Goal: Task Accomplishment & Management: Manage account settings

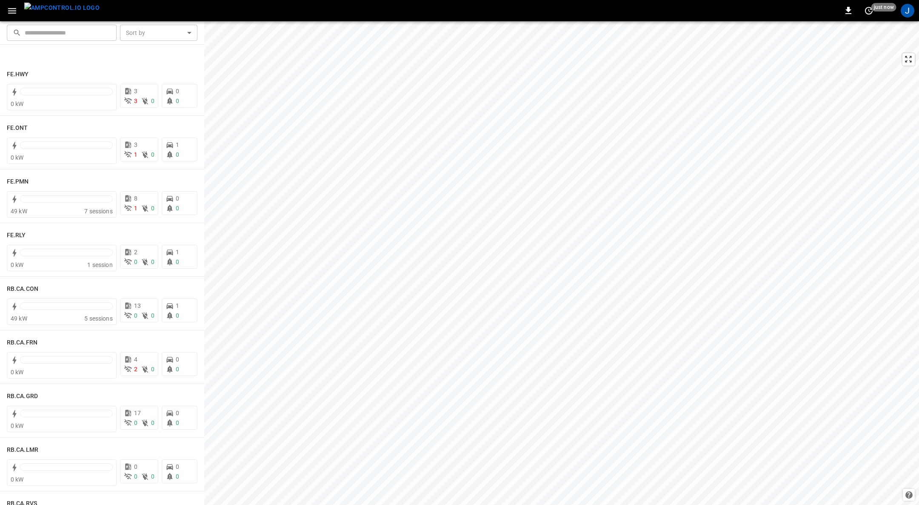
scroll to position [1009, 0]
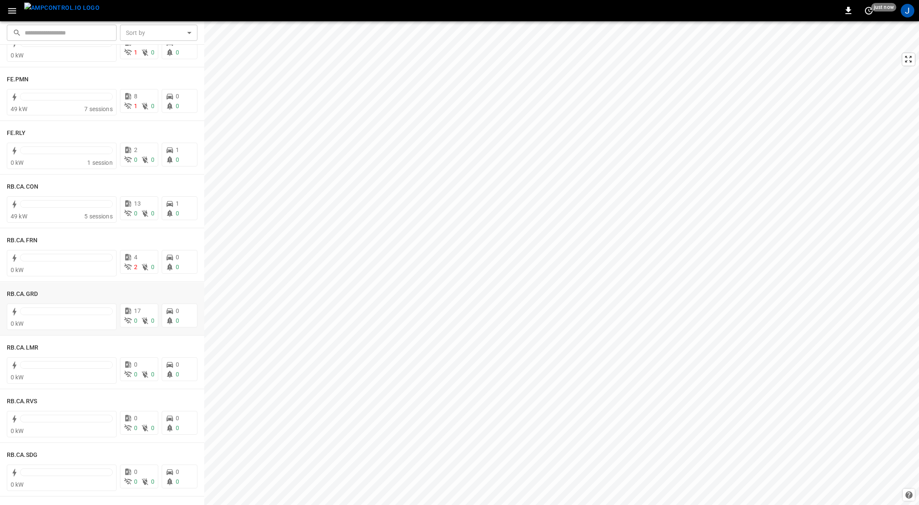
click at [26, 292] on h6 "RB.CA.GRD" at bounding box center [22, 293] width 31 height 9
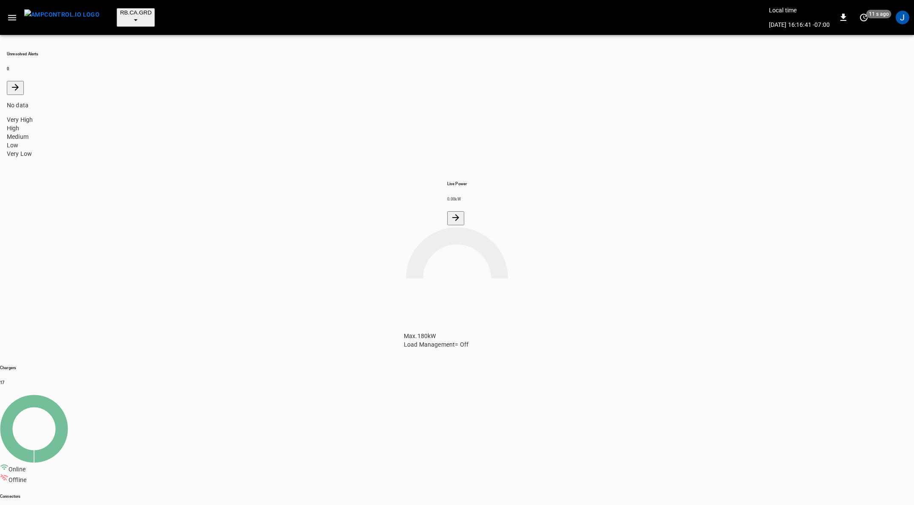
click at [12, 15] on icon "button" at bounding box center [12, 18] width 8 height 6
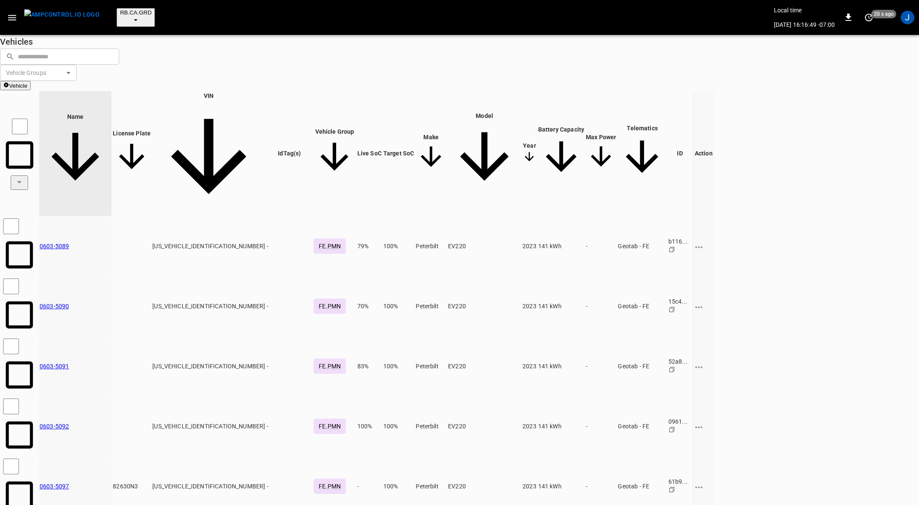
click at [12, 13] on icon "button" at bounding box center [12, 17] width 11 height 11
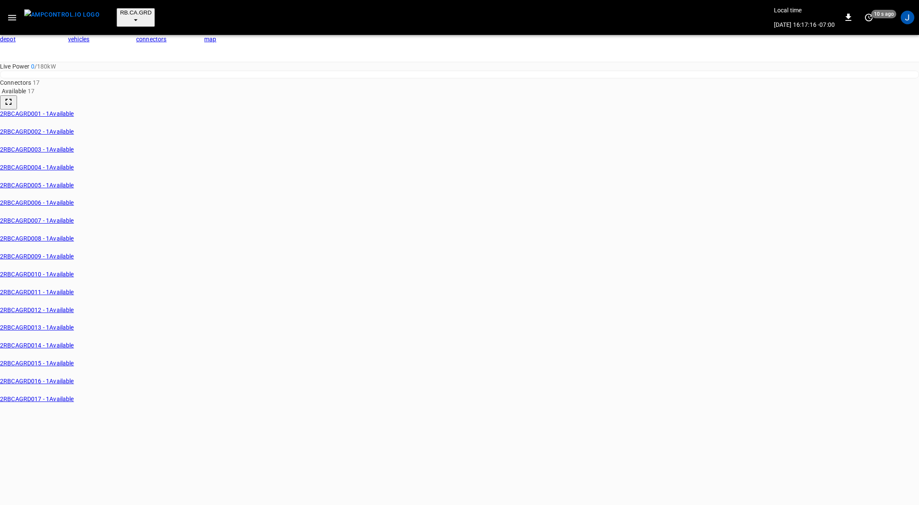
click at [169, 35] on link "connectors" at bounding box center [170, 48] width 68 height 27
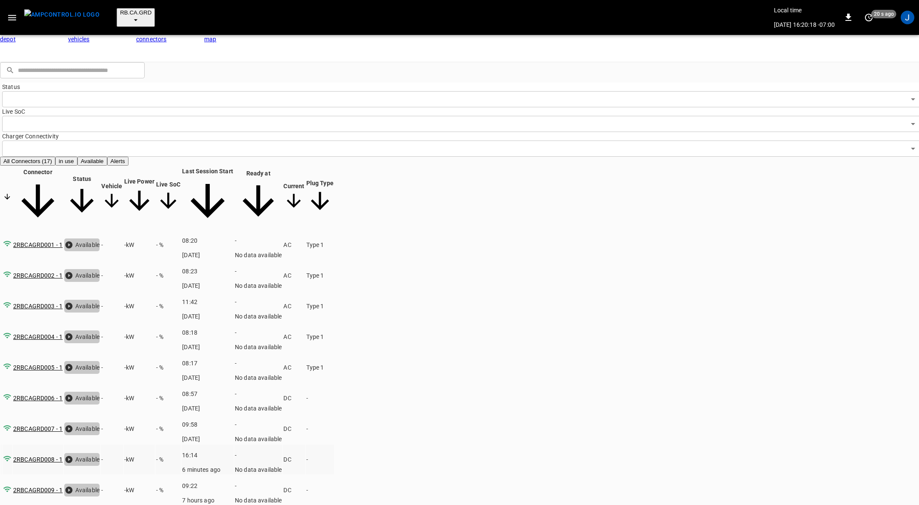
scroll to position [106, 0]
click at [603, 61] on button "Actions" at bounding box center [590, 56] width 26 height 9
click at [847, 102] on input "Vehicle Name" at bounding box center [876, 98] width 60 height 9
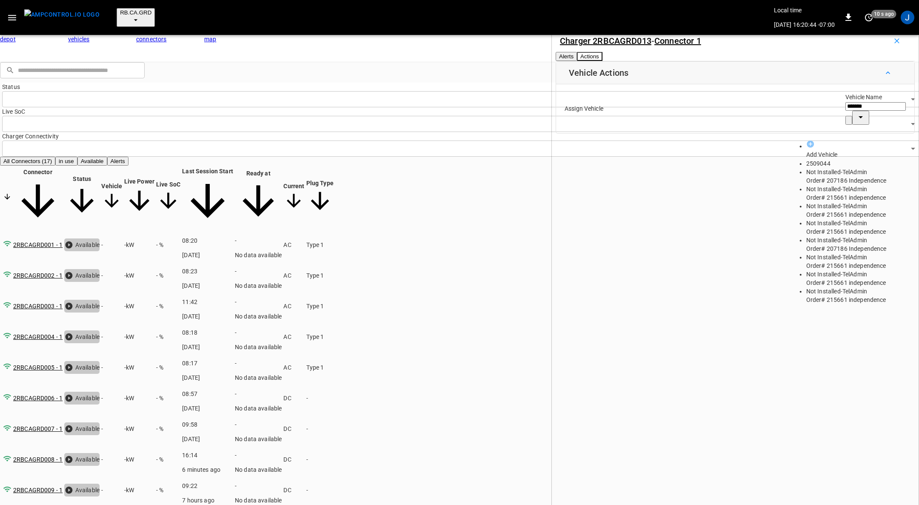
click at [827, 160] on span "2509044" at bounding box center [819, 163] width 24 height 7
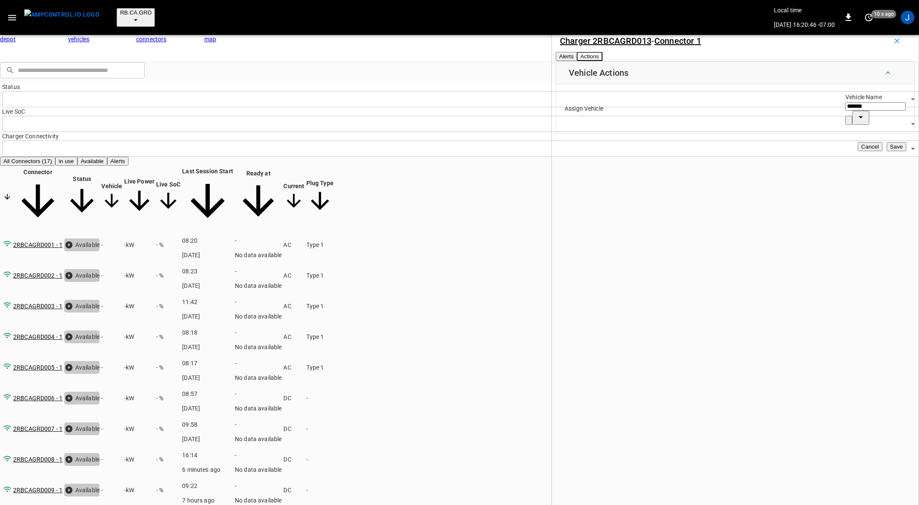
type input "*******"
click at [887, 151] on button "Save" at bounding box center [897, 146] width 20 height 9
click at [0, 348] on div "​ ​ Status ​ Status Live SoC ​ Live SoC Charger Connectivity ​ Charger Connecti…" at bounding box center [459, 424] width 919 height 724
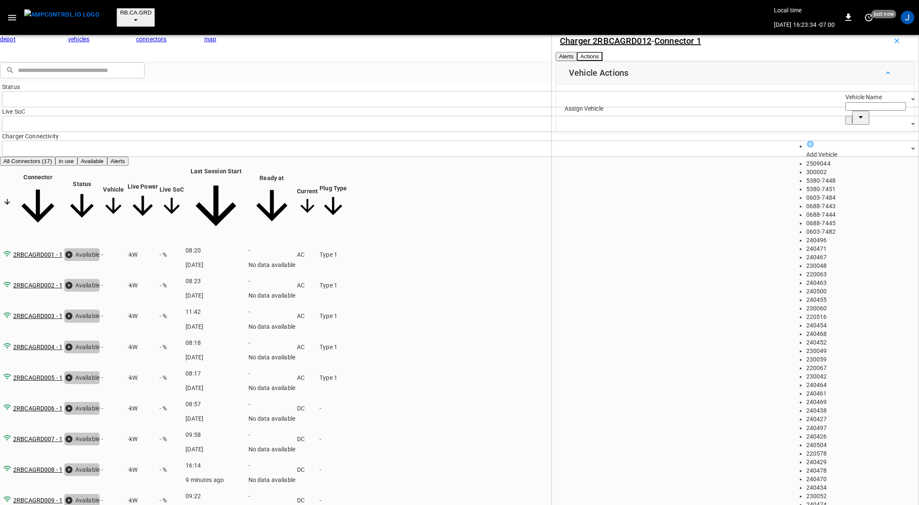
click at [846, 111] on input "Vehicle Name" at bounding box center [876, 106] width 60 height 9
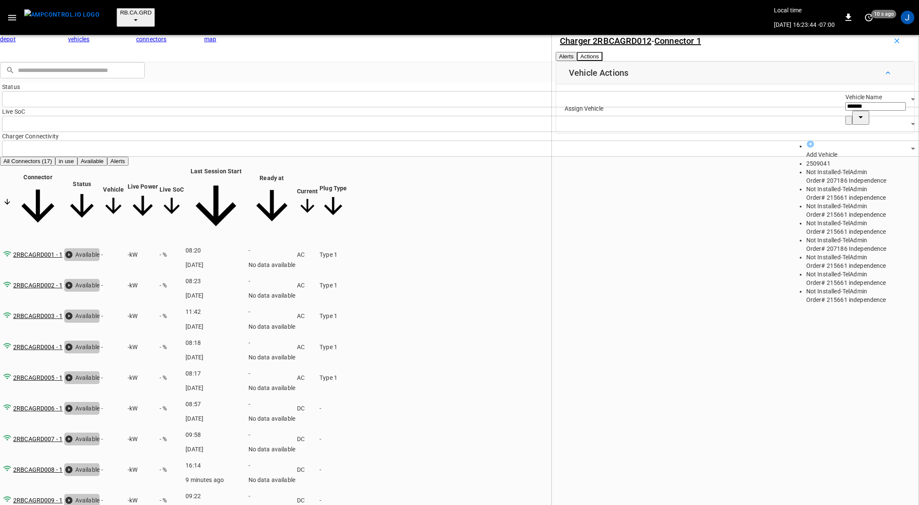
click at [808, 160] on span "2509041" at bounding box center [819, 163] width 24 height 7
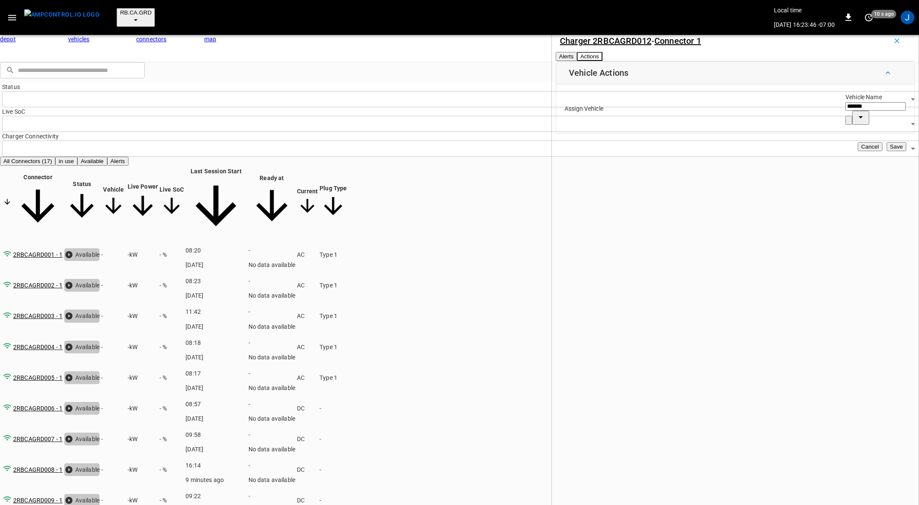
type input "*******"
click at [887, 151] on button "Save" at bounding box center [897, 146] width 20 height 9
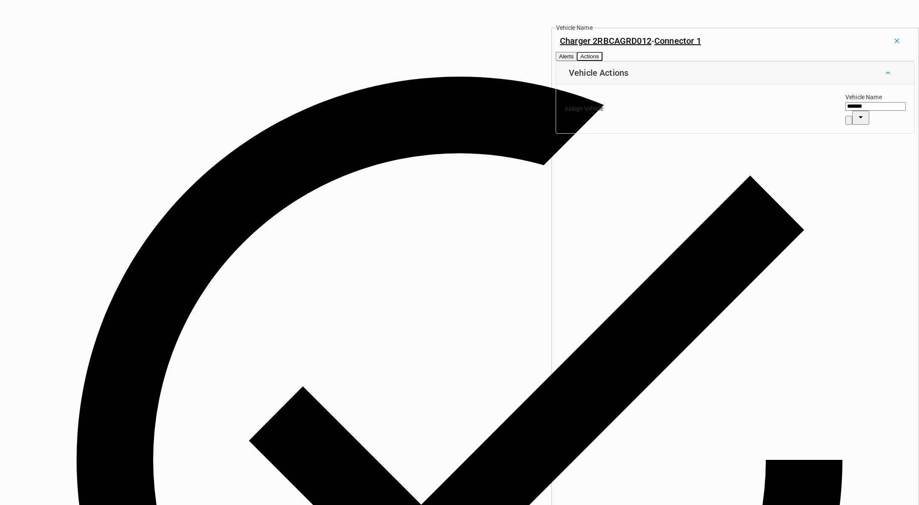
click at [919, 176] on div "Charger 2RBCAGRD012 - Connector 1 Alerts Actions Vehicle Actions Assign Vehicle…" at bounding box center [736, 278] width 368 height 505
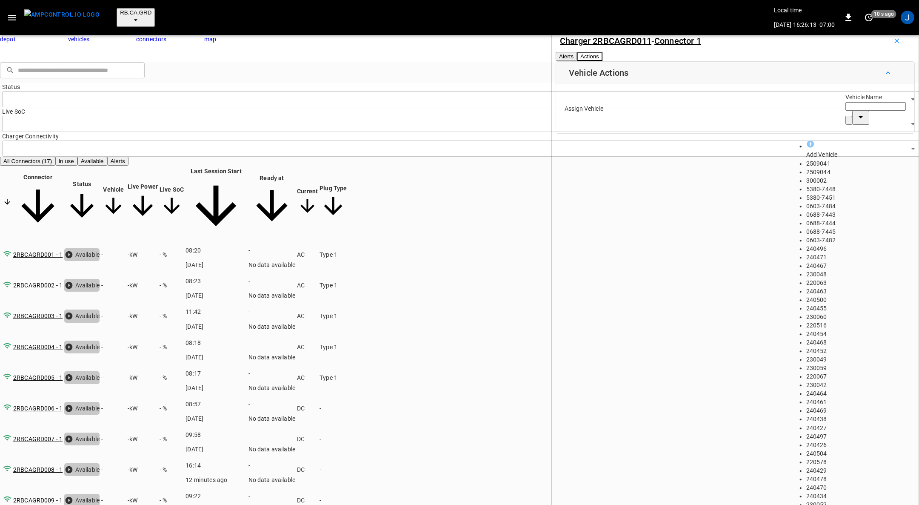
click at [846, 111] on input "Vehicle Name" at bounding box center [876, 106] width 60 height 9
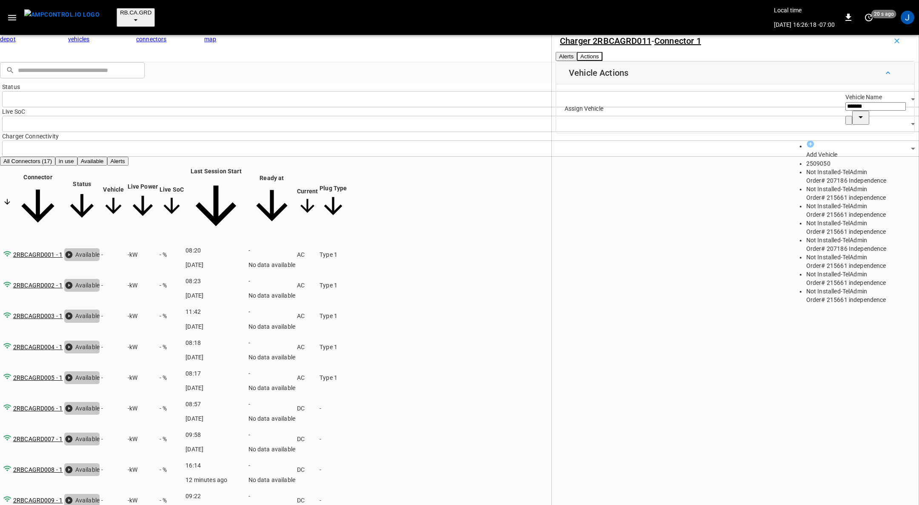
click at [811, 160] on span "2509050" at bounding box center [819, 163] width 24 height 7
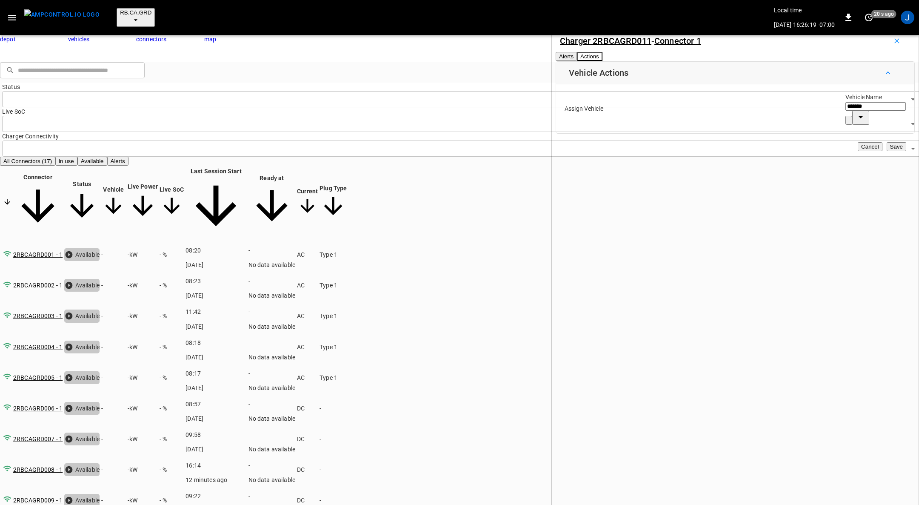
type input "*******"
click at [887, 151] on button "Save" at bounding box center [897, 146] width 20 height 9
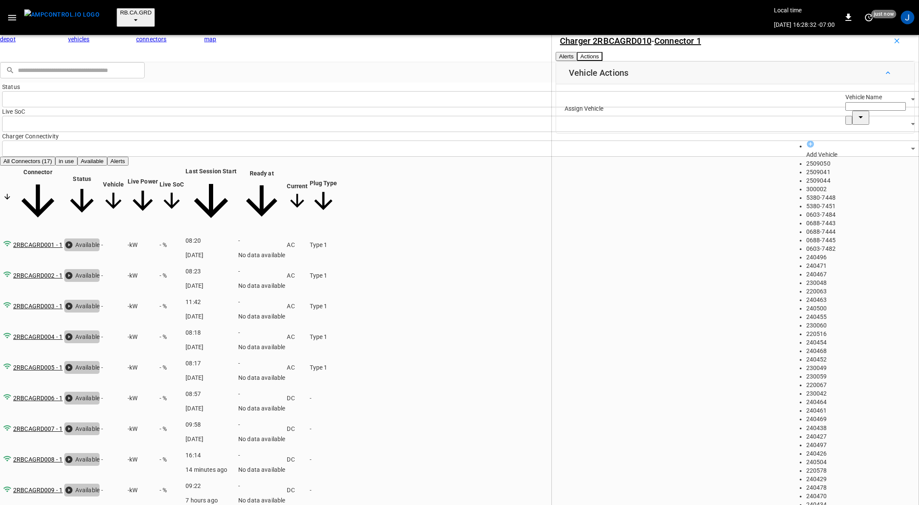
click at [846, 111] on input "Vehicle Name" at bounding box center [876, 106] width 60 height 9
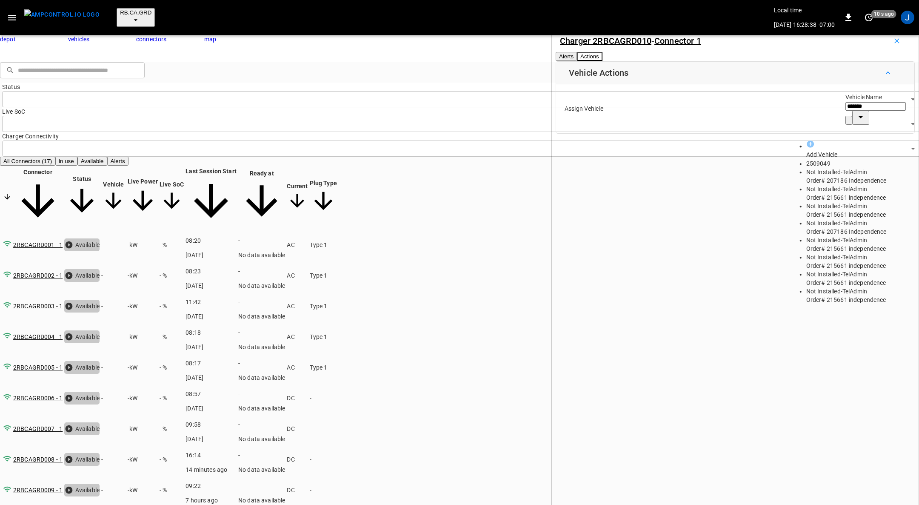
click at [808, 160] on span "2509049" at bounding box center [819, 163] width 24 height 7
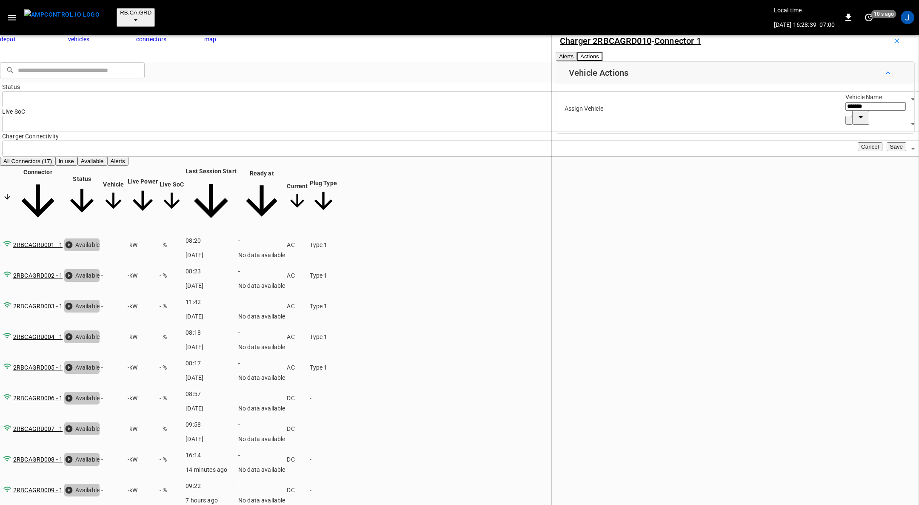
type input "*******"
click at [887, 151] on button "Save" at bounding box center [897, 146] width 20 height 9
click at [0, 289] on div "​ ​ Status ​ Status Live SoC ​ Live SoC Charger Connectivity ​ Charger Connecti…" at bounding box center [459, 424] width 919 height 724
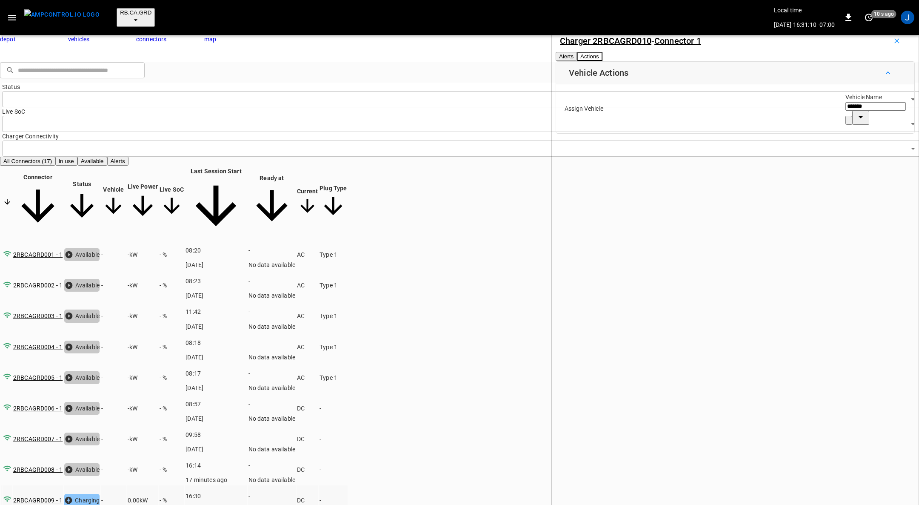
click at [126, 485] on td "-" at bounding box center [113, 500] width 25 height 30
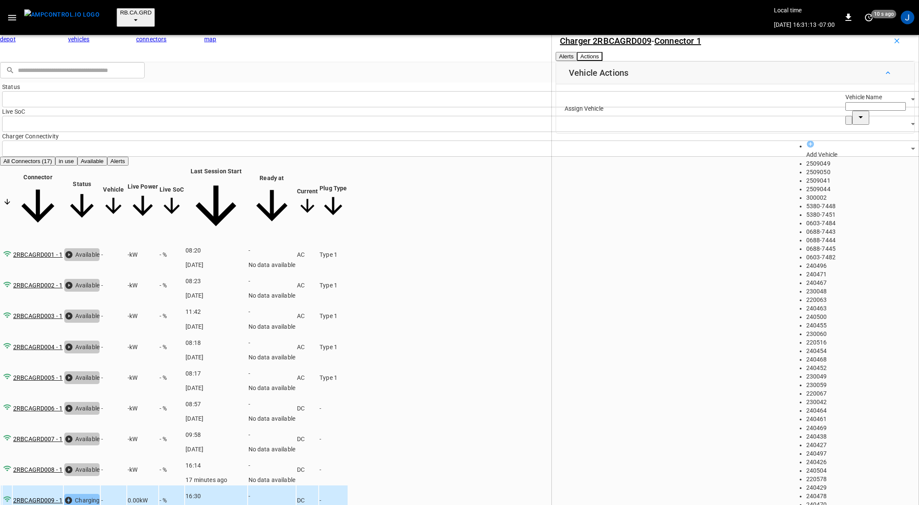
click at [846, 111] on input "Vehicle Name" at bounding box center [876, 106] width 60 height 9
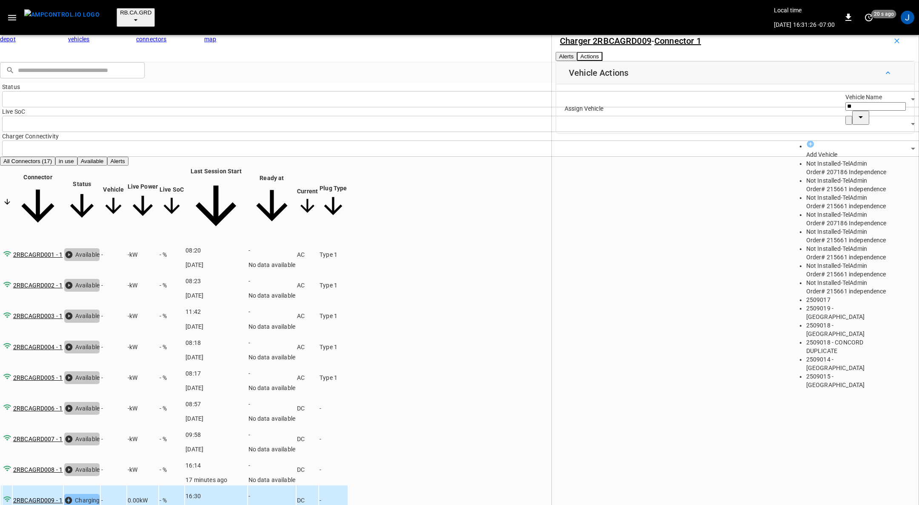
type input "*"
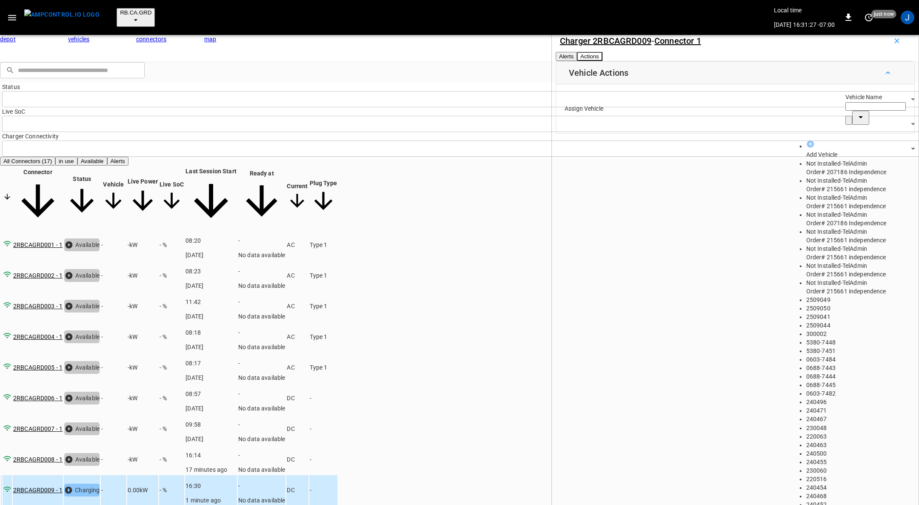
click at [733, 262] on div "Charger 2RBCAGRD009 - Connector 1 Alerts Actions Vehicle Actions Assign Vehicle…" at bounding box center [736, 278] width 368 height 505
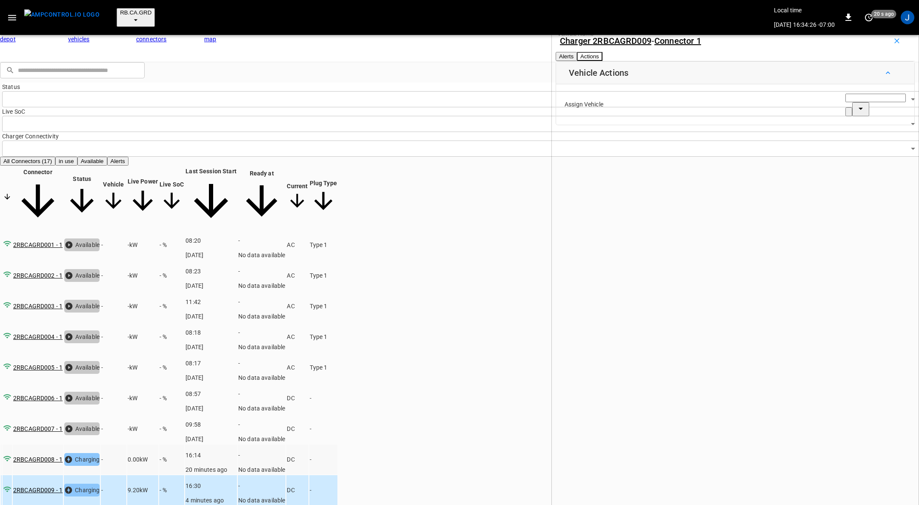
click at [126, 444] on td "-" at bounding box center [113, 459] width 25 height 30
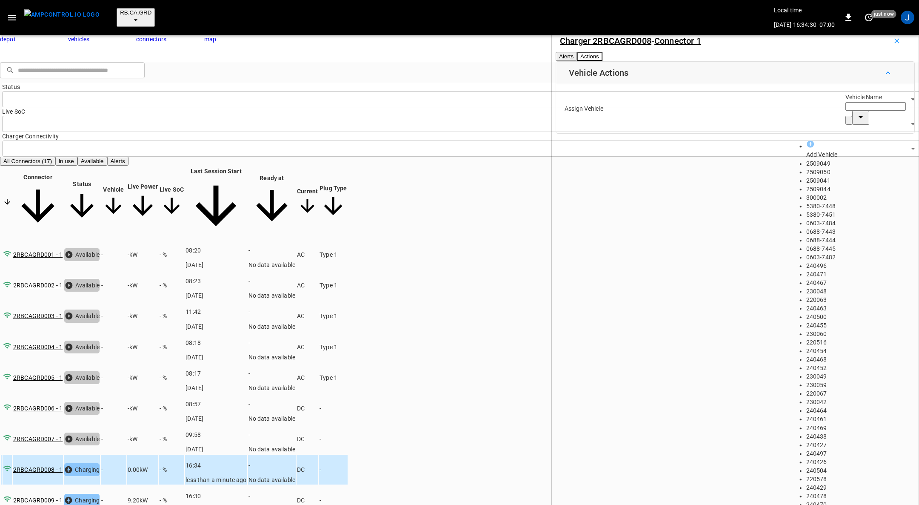
click at [846, 111] on input "Vehicle Name" at bounding box center [876, 106] width 60 height 9
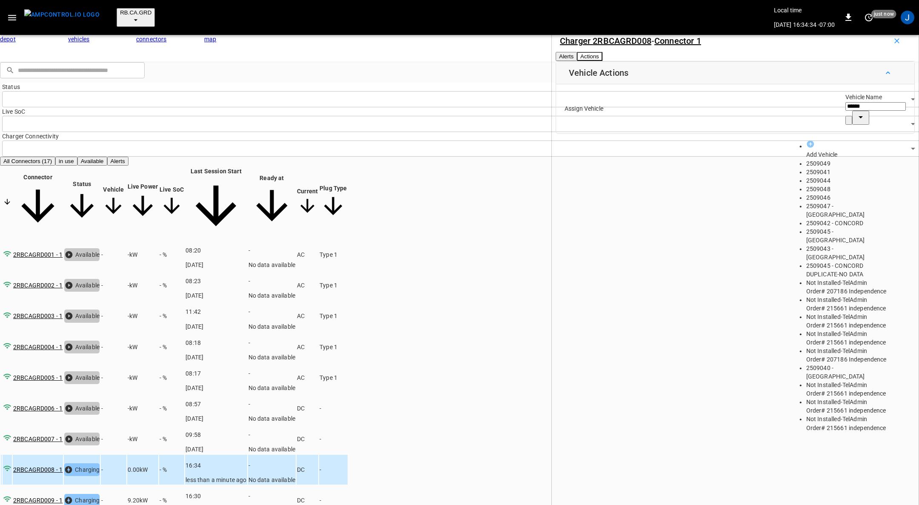
type input "*******"
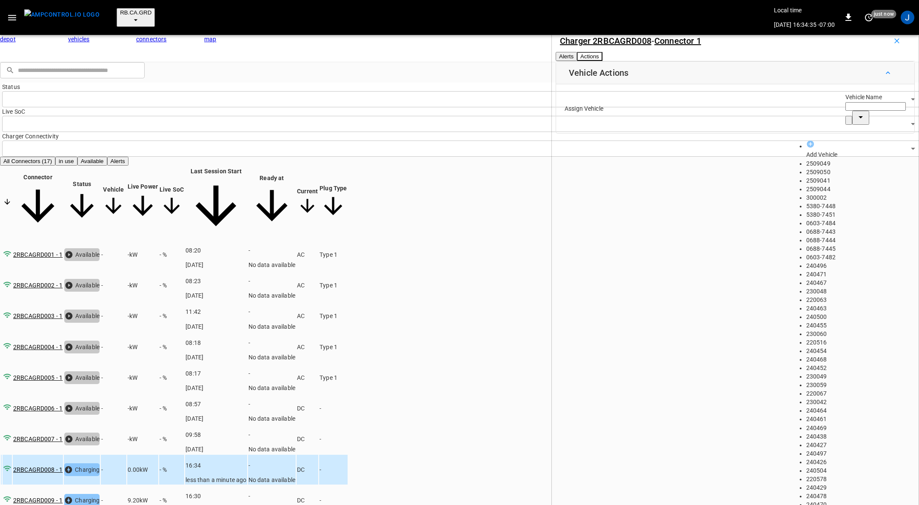
click at [808, 160] on span "2509049" at bounding box center [819, 163] width 24 height 7
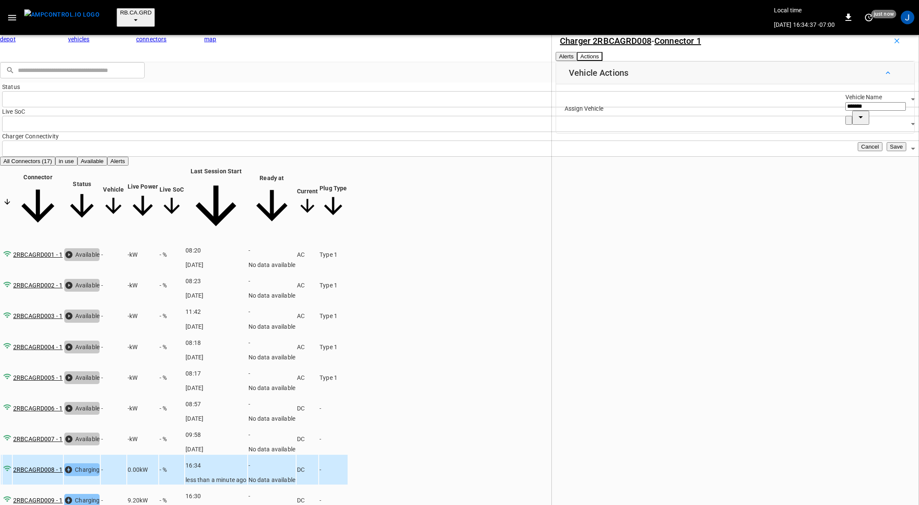
type input "*******"
click at [887, 151] on button "Save" at bounding box center [897, 146] width 20 height 9
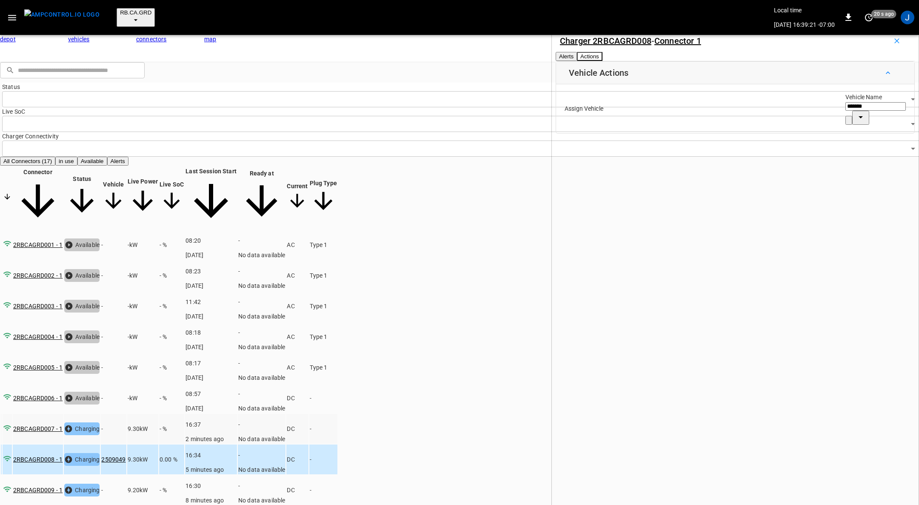
click at [126, 414] on td "-" at bounding box center [113, 429] width 25 height 30
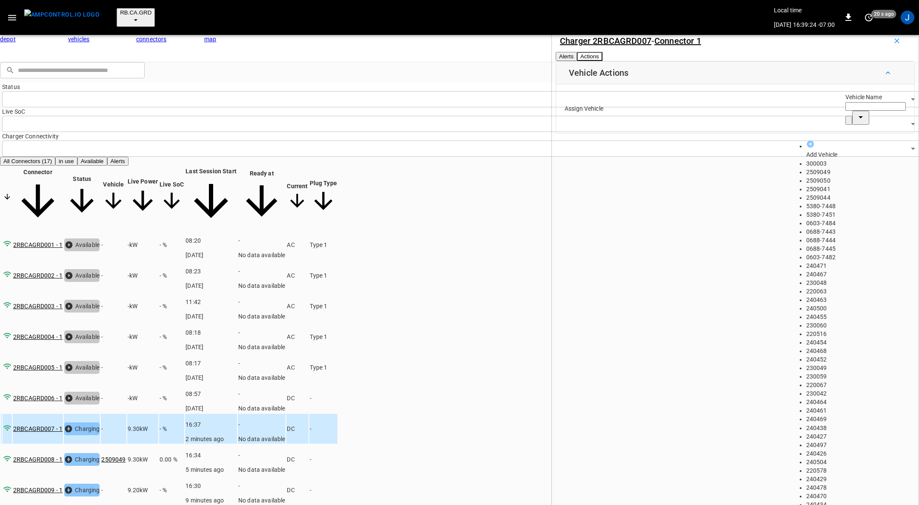
click at [846, 111] on input "Vehicle Name" at bounding box center [876, 106] width 60 height 9
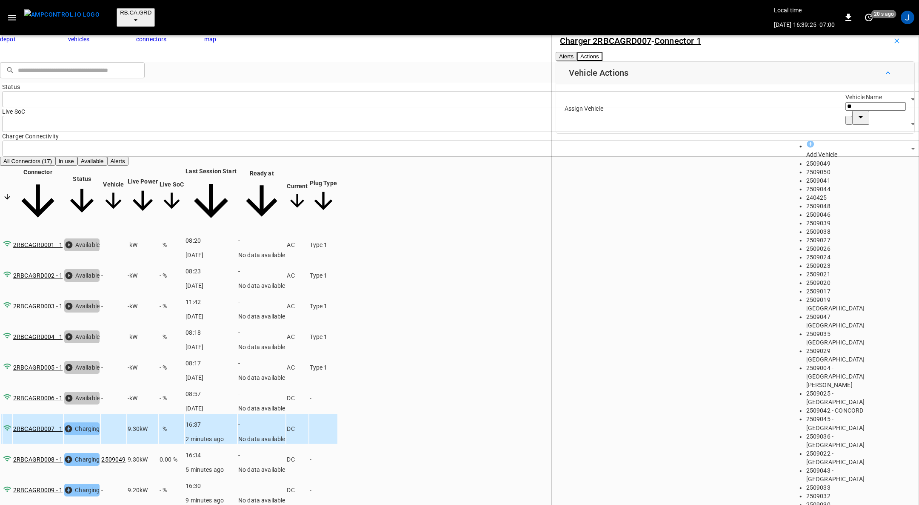
type input "***"
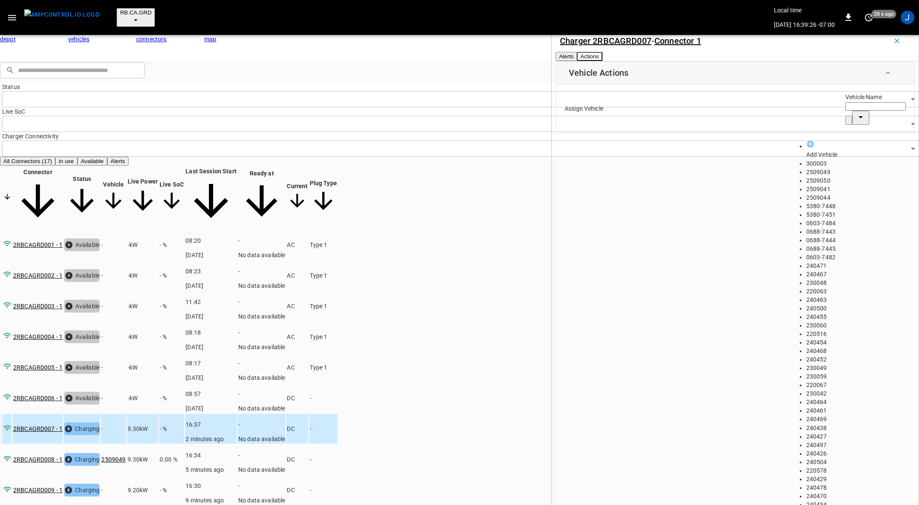
type input "*"
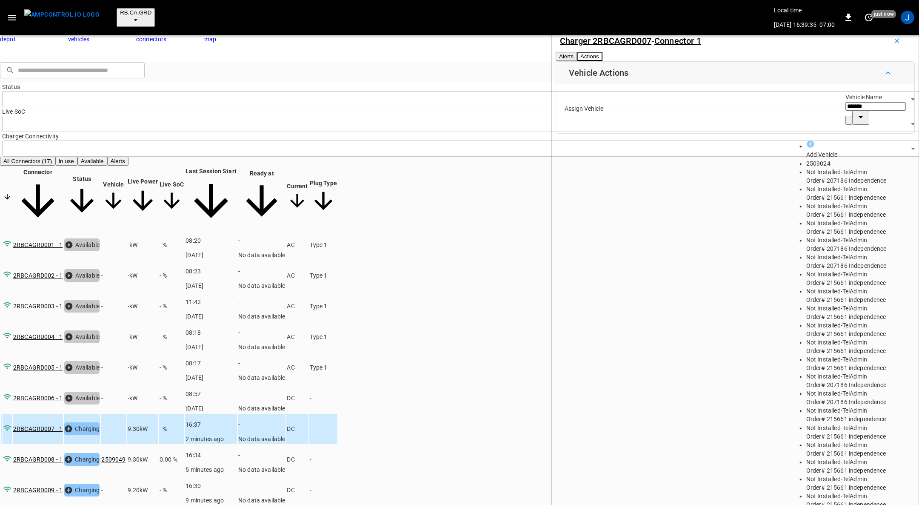
click at [807, 160] on span "2509024" at bounding box center [819, 163] width 24 height 7
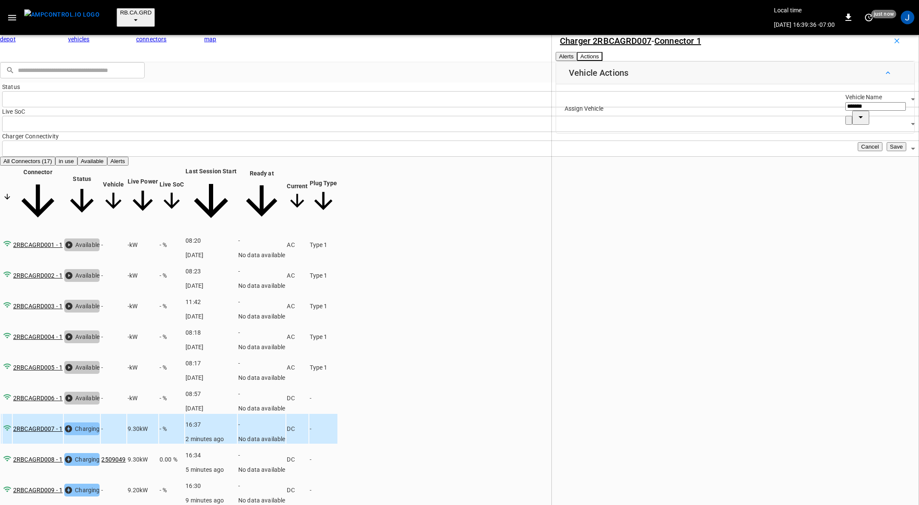
type input "*******"
click at [887, 151] on button "Save" at bounding box center [897, 146] width 20 height 9
click at [919, 219] on div "Charger 2RBCAGRD007 - Connector 1 Alerts Actions Vehicle Actions Assign Vehicle…" at bounding box center [736, 278] width 368 height 505
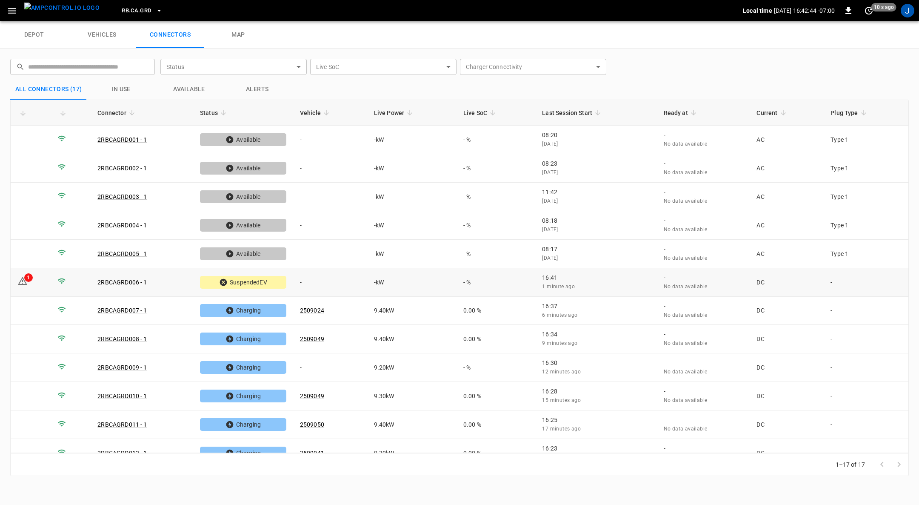
click at [25, 278] on icon at bounding box center [22, 281] width 9 height 8
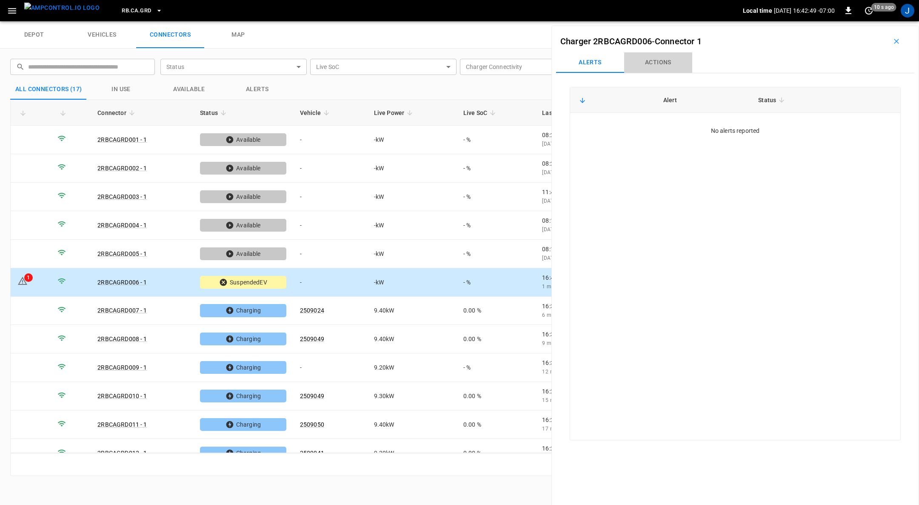
click at [655, 67] on button "Actions" at bounding box center [658, 62] width 68 height 20
click at [28, 278] on div "1" at bounding box center [28, 277] width 9 height 9
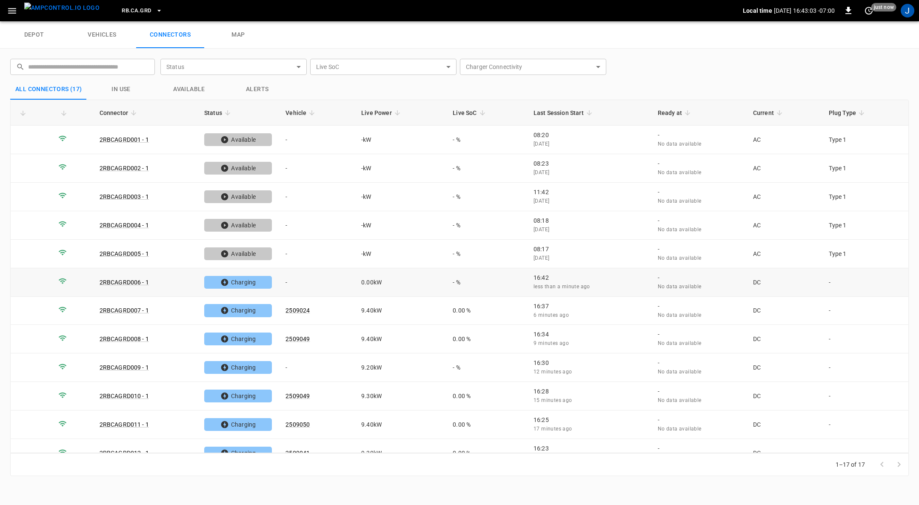
click at [127, 279] on link "2RBCAGRD006 - 1" at bounding box center [124, 282] width 49 height 7
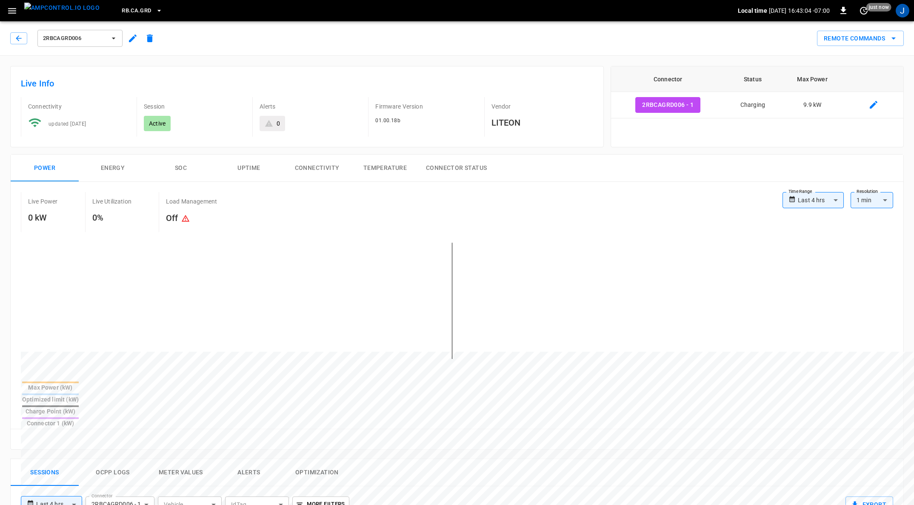
type input "**********"
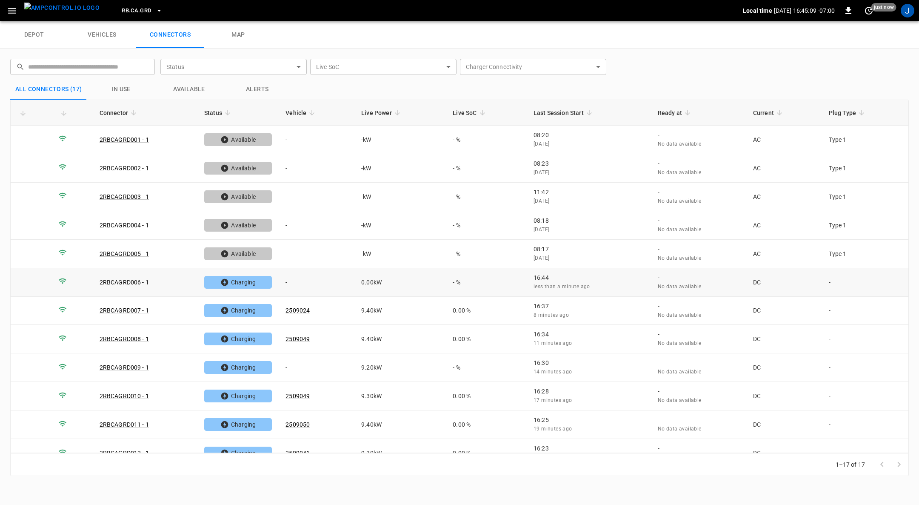
click at [291, 278] on td "-" at bounding box center [317, 282] width 76 height 29
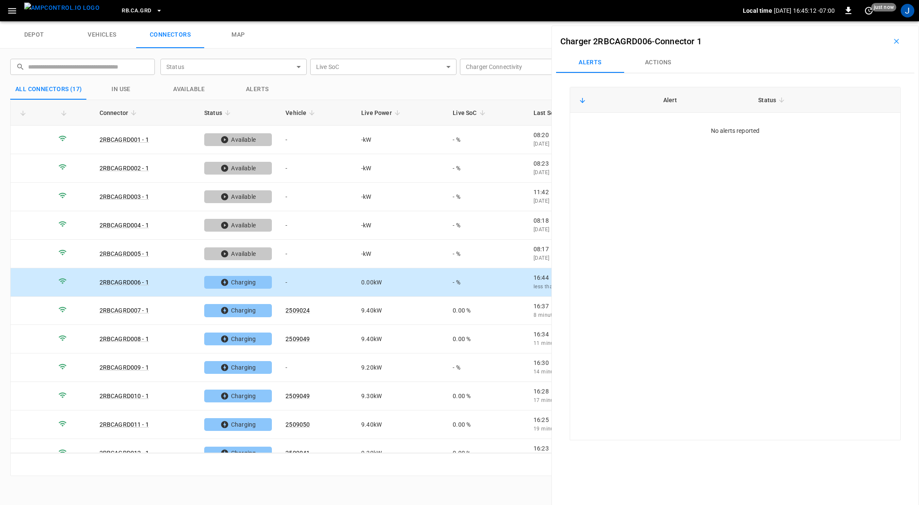
click at [660, 63] on button "Actions" at bounding box center [658, 62] width 68 height 20
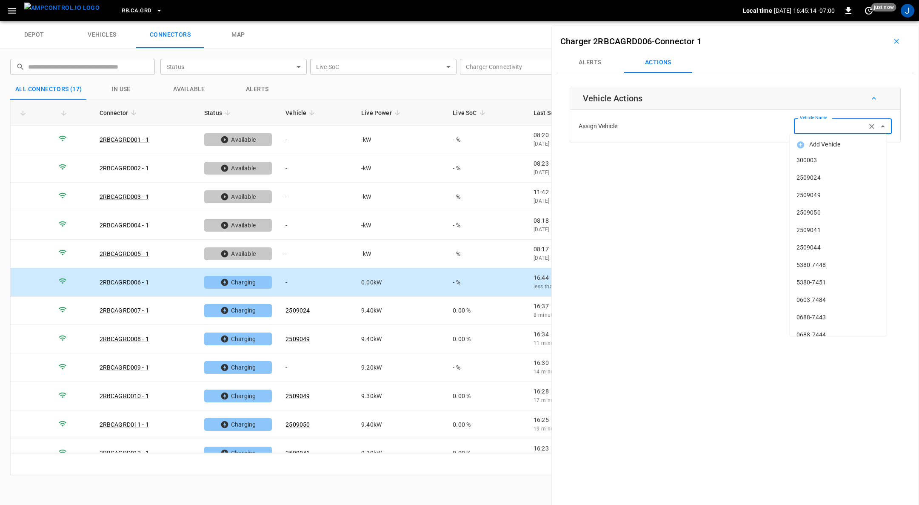
click at [822, 128] on div "Vehicle Name Vehicle Name" at bounding box center [843, 126] width 98 height 16
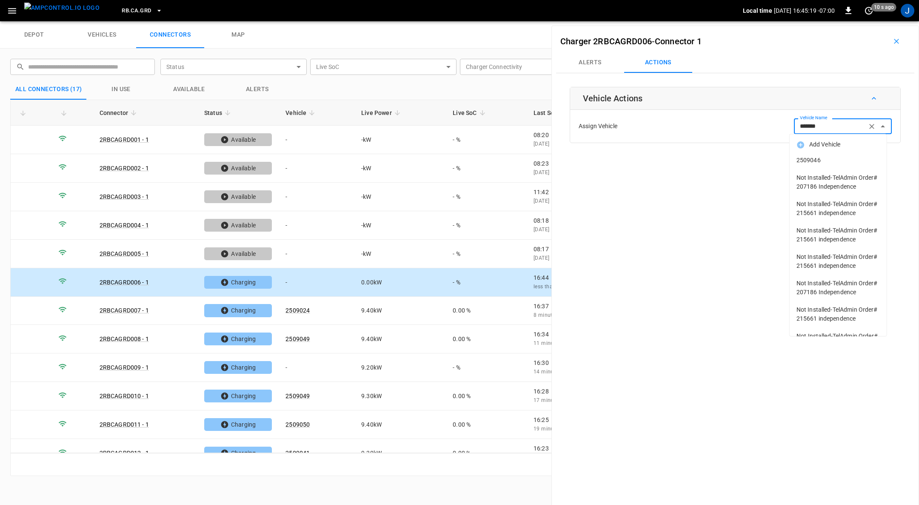
click at [812, 157] on span "2509046" at bounding box center [838, 160] width 83 height 9
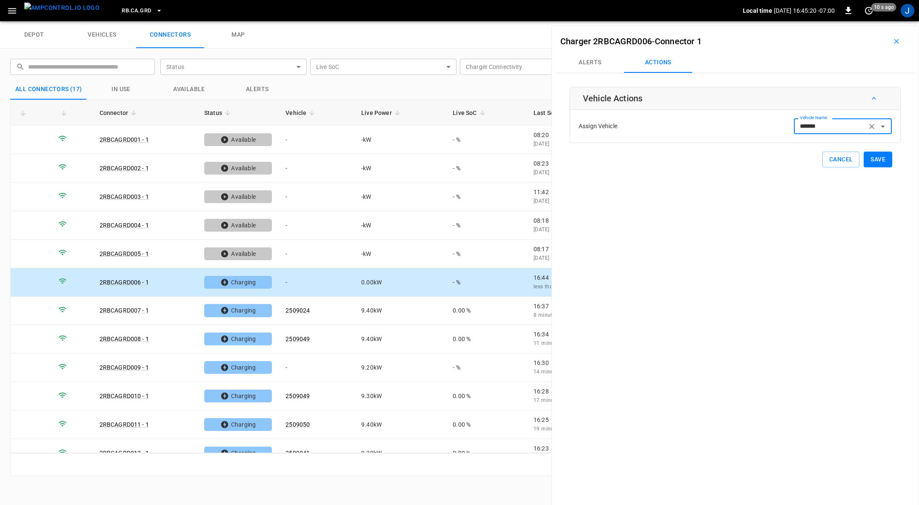
type input "*******"
click at [872, 158] on button "Save" at bounding box center [878, 160] width 29 height 16
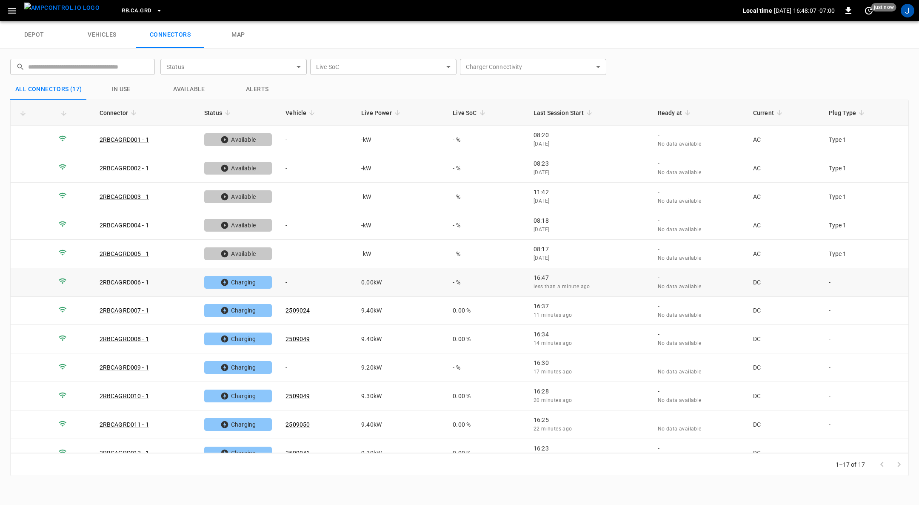
click at [290, 280] on td "-" at bounding box center [317, 282] width 76 height 29
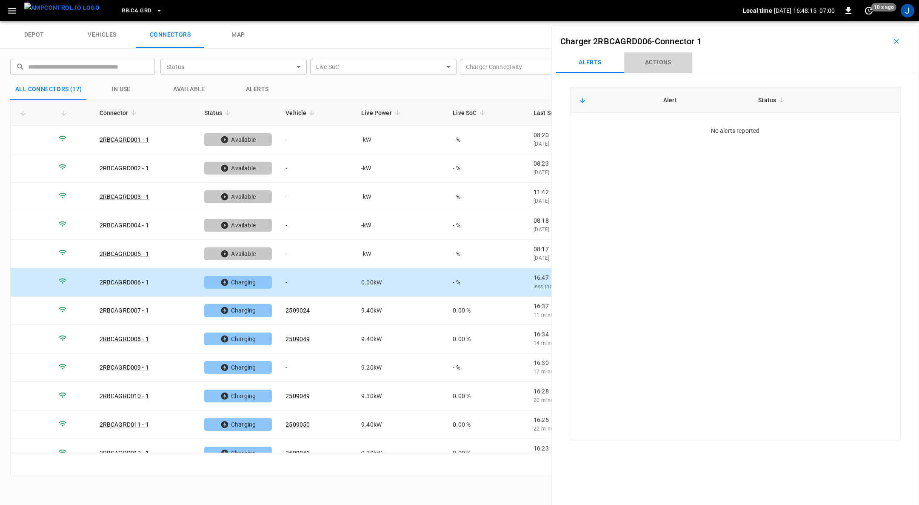
click at [657, 63] on button "Actions" at bounding box center [658, 62] width 68 height 20
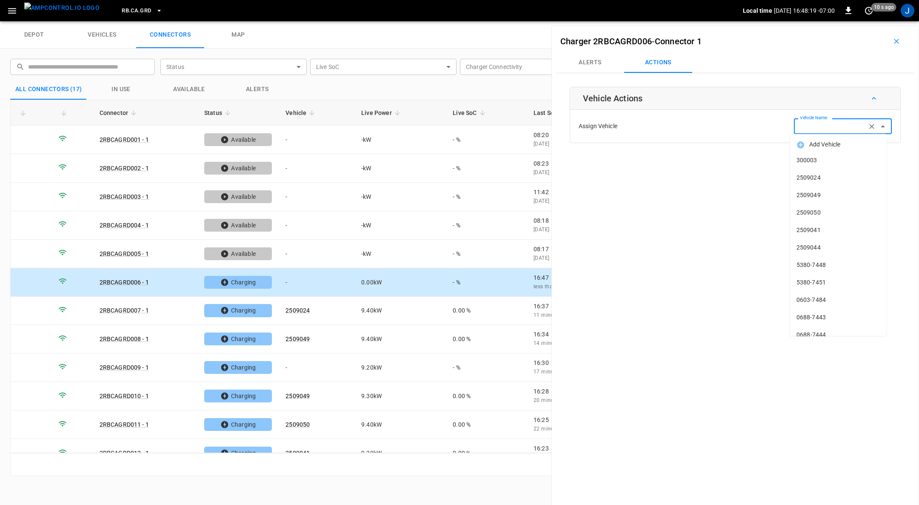
click at [824, 129] on input "Vehicle Name" at bounding box center [831, 126] width 68 height 11
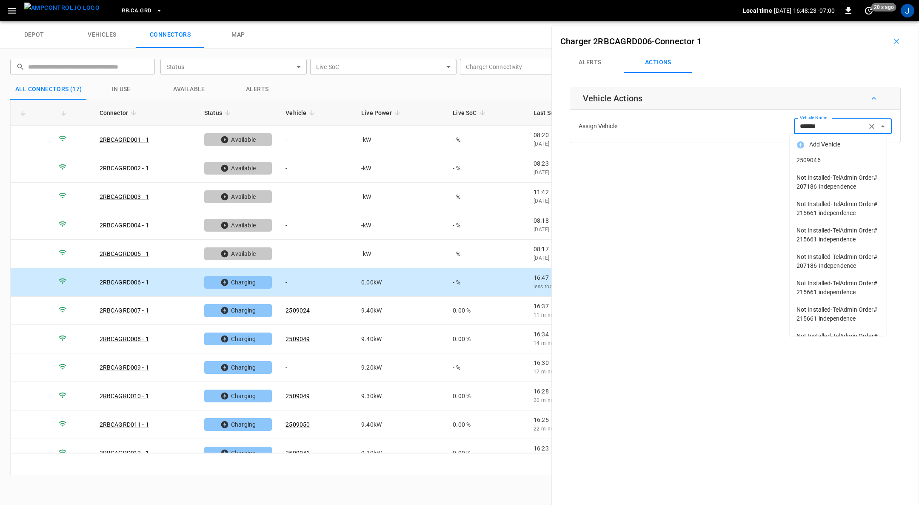
click at [813, 160] on span "2509046" at bounding box center [838, 160] width 83 height 9
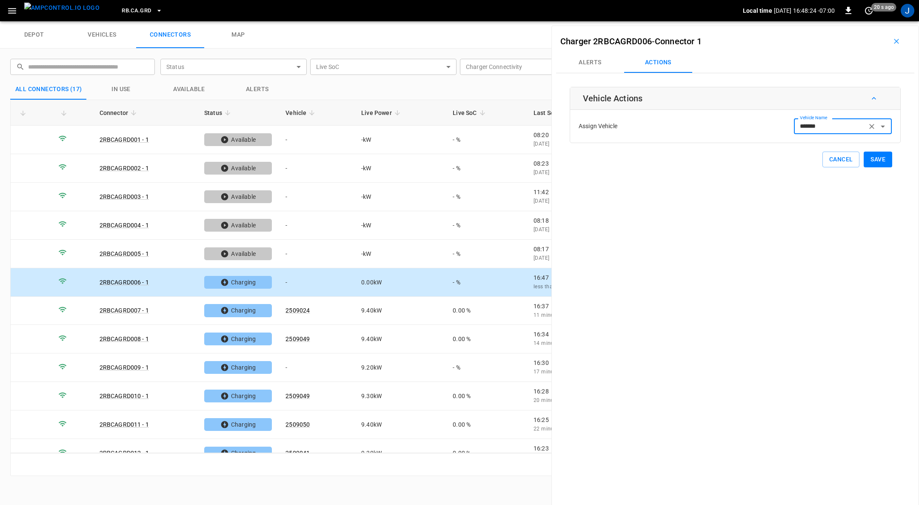
type input "*******"
click at [877, 158] on button "Save" at bounding box center [878, 160] width 29 height 16
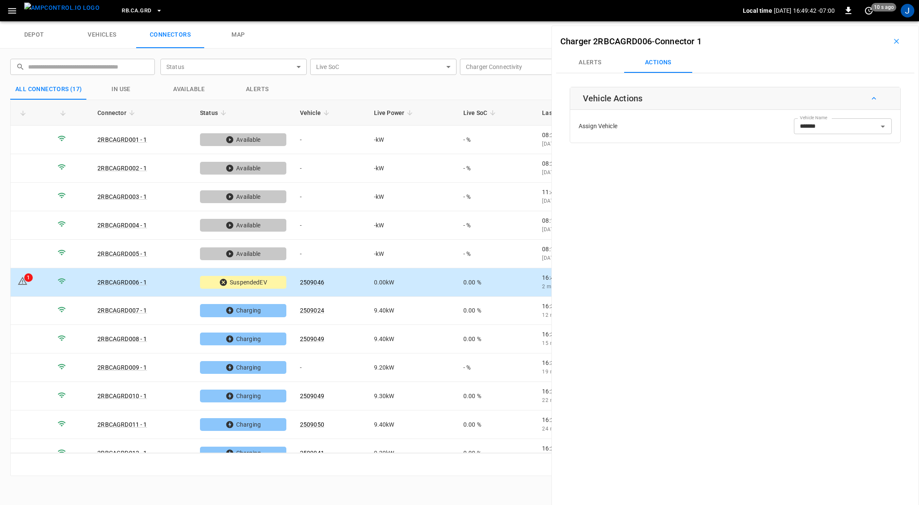
click at [885, 56] on div "Alerts Actions" at bounding box center [735, 62] width 358 height 20
click at [894, 40] on icon "button" at bounding box center [896, 41] width 5 height 5
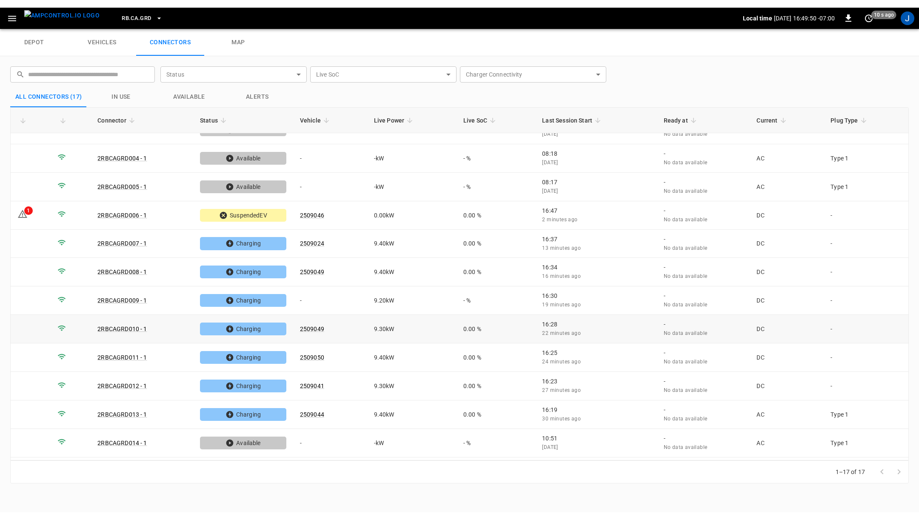
scroll to position [76, 0]
